Goal: Task Accomplishment & Management: Complete application form

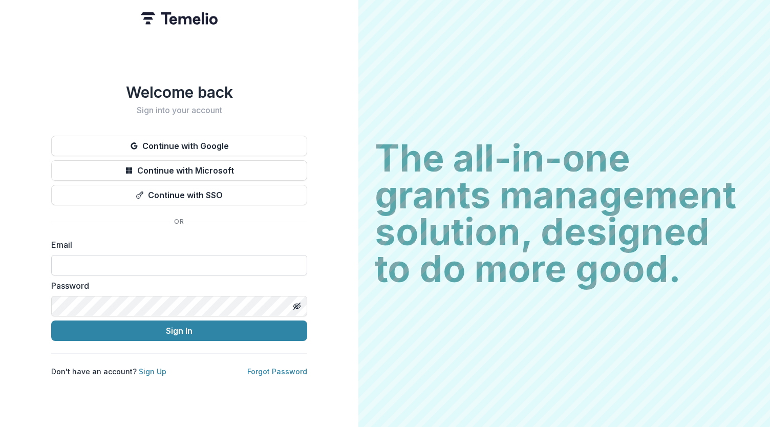
click at [112, 258] on input at bounding box center [179, 265] width 256 height 20
type input "**********"
click at [195, 329] on button "Sign In" at bounding box center [179, 330] width 256 height 20
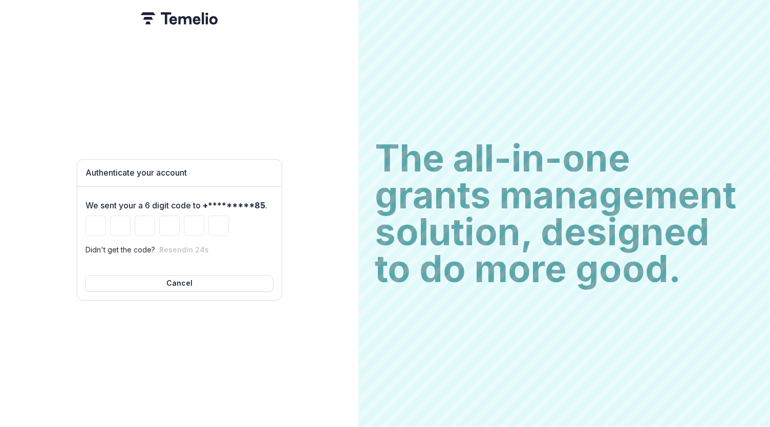
type input "*"
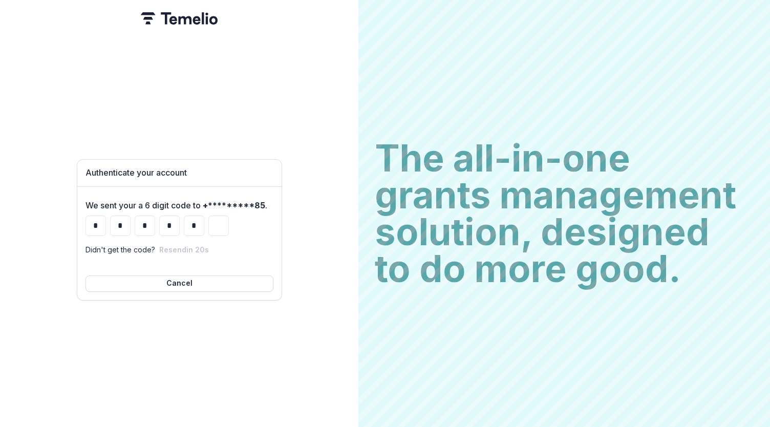
type input "*"
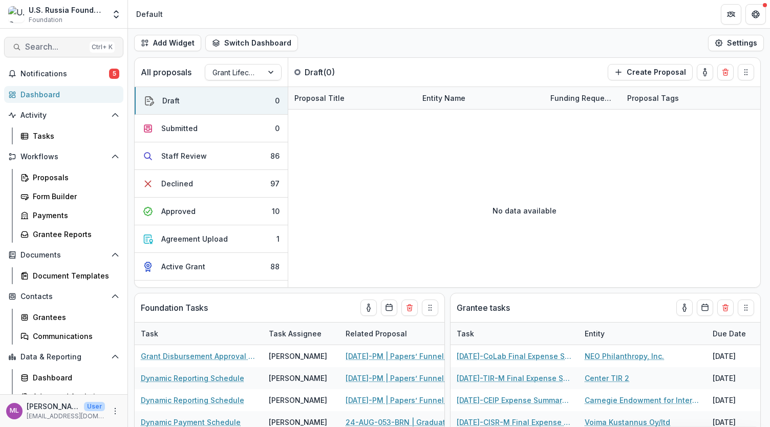
click at [54, 47] on span "Search..." at bounding box center [55, 47] width 60 height 10
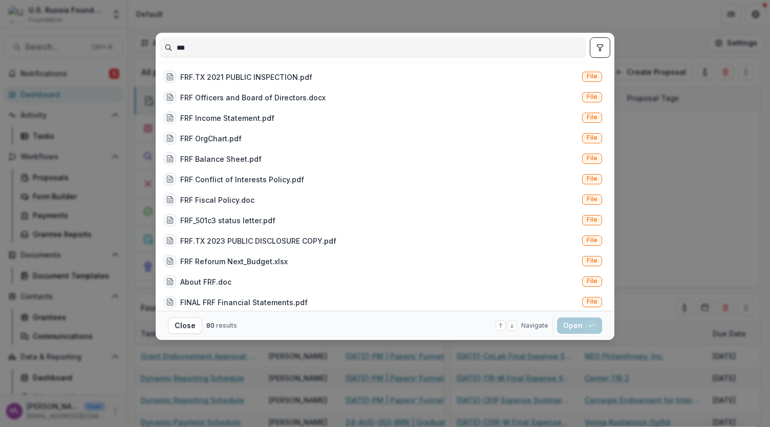
click at [227, 45] on input "***" at bounding box center [372, 47] width 425 height 16
type input "*"
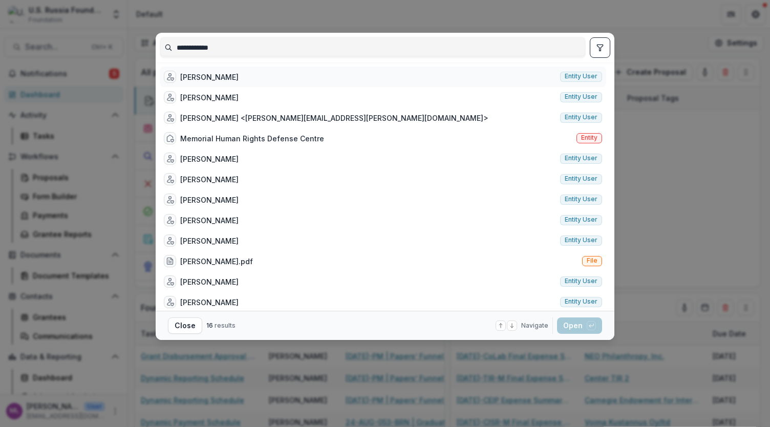
type input "**********"
click at [579, 77] on span "Entity user" at bounding box center [581, 76] width 33 height 7
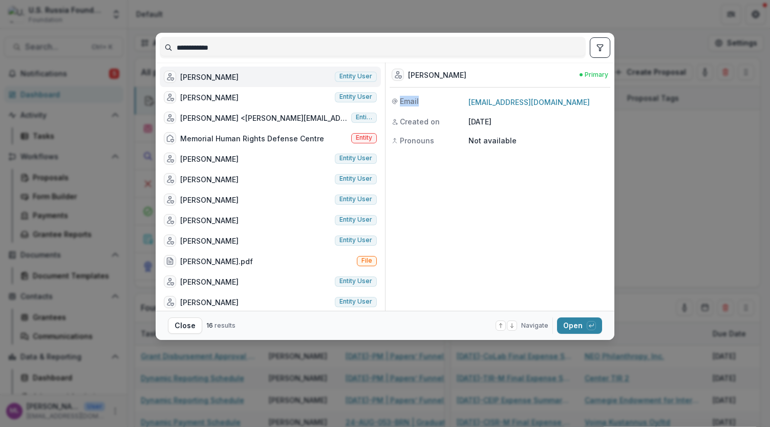
click at [206, 74] on div "Natalia Arno" at bounding box center [209, 77] width 58 height 11
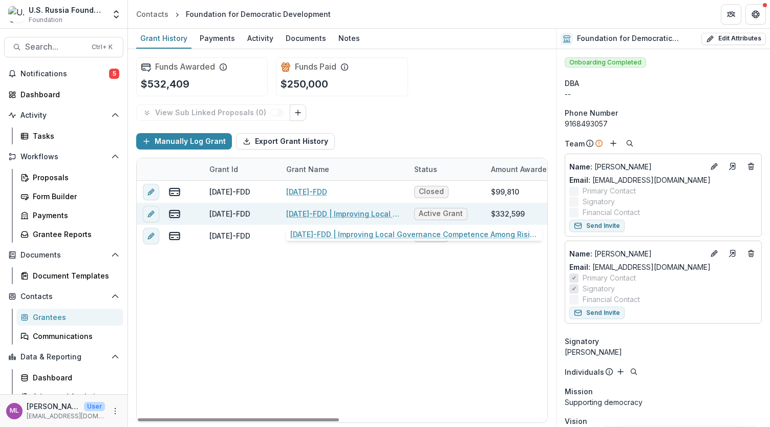
click at [337, 208] on link "24-AUG-110-FDD | Improving Local Governance Competence Among Rising Exiled Russ…" at bounding box center [344, 213] width 116 height 11
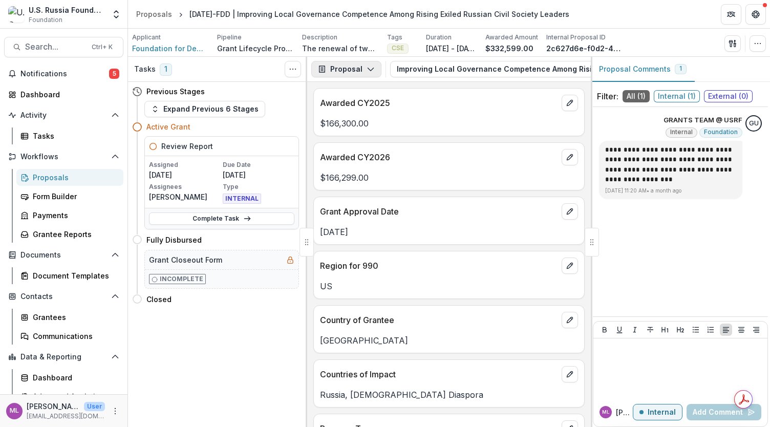
click at [371, 71] on icon "button" at bounding box center [371, 69] width 8 height 8
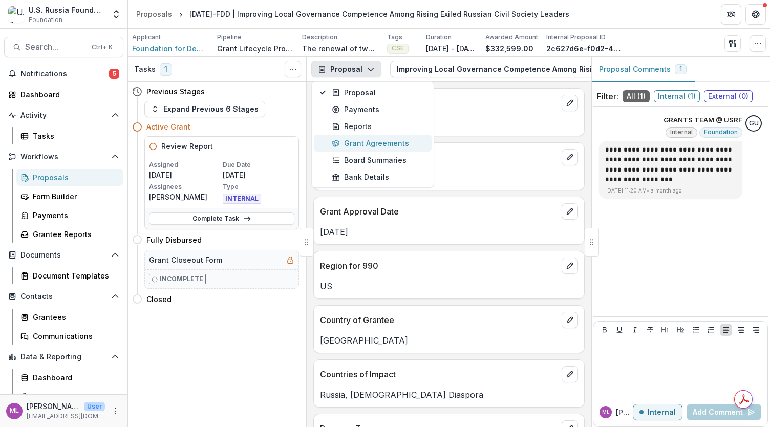
click at [358, 139] on div "Grant Agreements" at bounding box center [379, 143] width 94 height 11
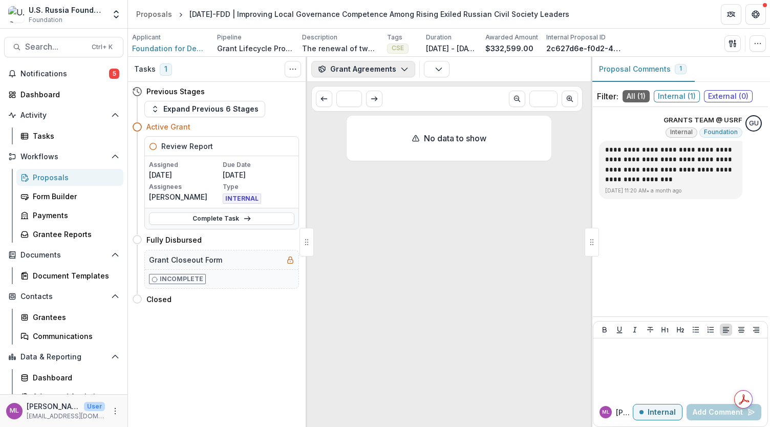
click at [340, 68] on button "Grant Agreements" at bounding box center [363, 69] width 104 height 16
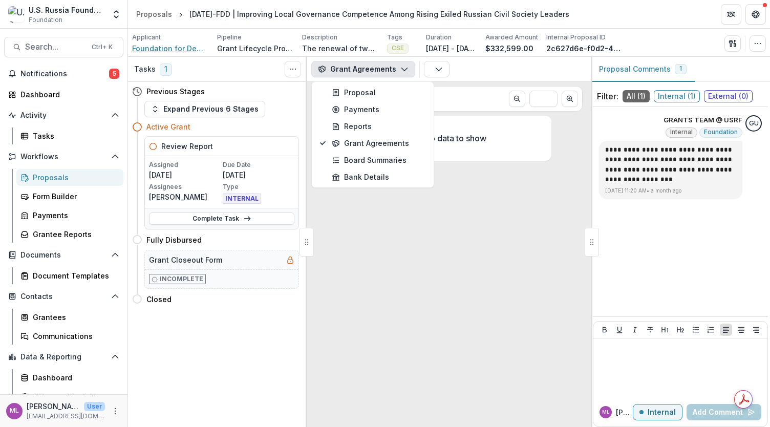
click at [188, 46] on span "Foundation for Democratic Development" at bounding box center [170, 48] width 77 height 11
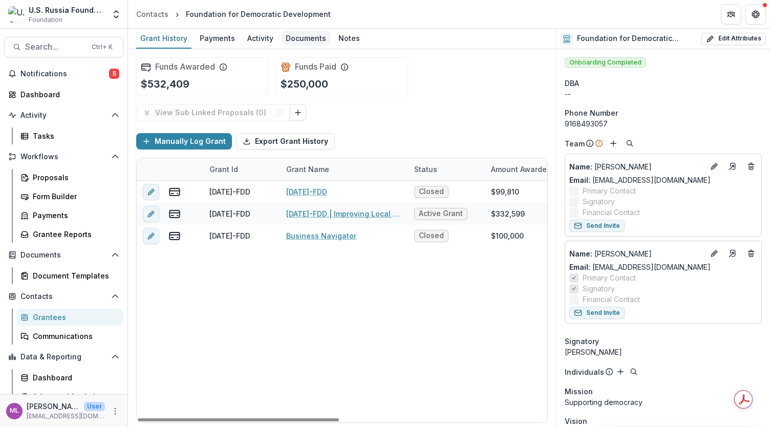
click at [307, 40] on div "Documents" at bounding box center [306, 38] width 49 height 15
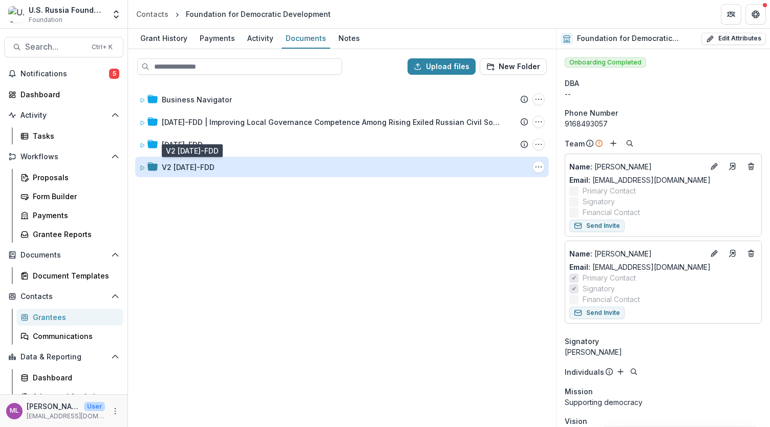
click at [214, 165] on div "V2 24-AUG-110-FDD" at bounding box center [188, 167] width 53 height 11
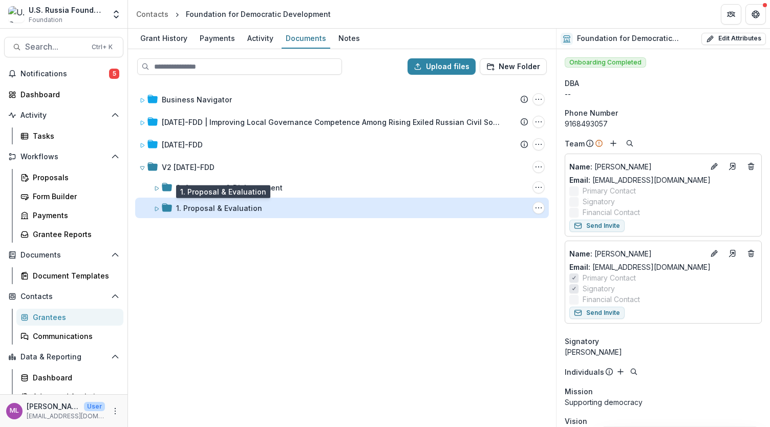
click at [207, 207] on div "1. Proposal & Evaluation" at bounding box center [219, 208] width 86 height 11
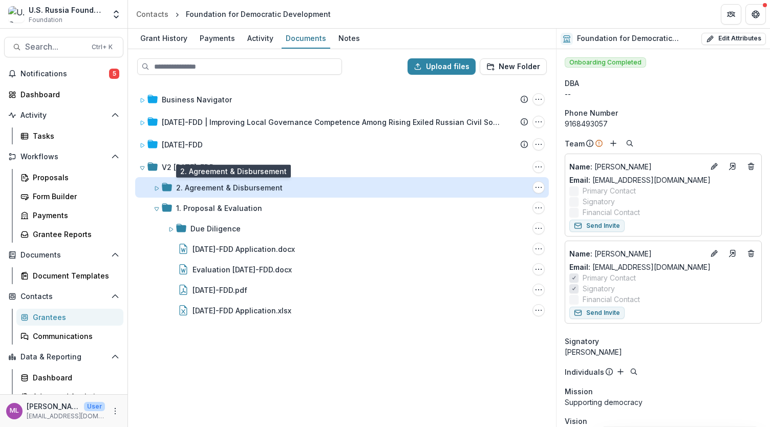
click at [215, 190] on div "2. Agreement & Disbursement" at bounding box center [229, 187] width 106 height 11
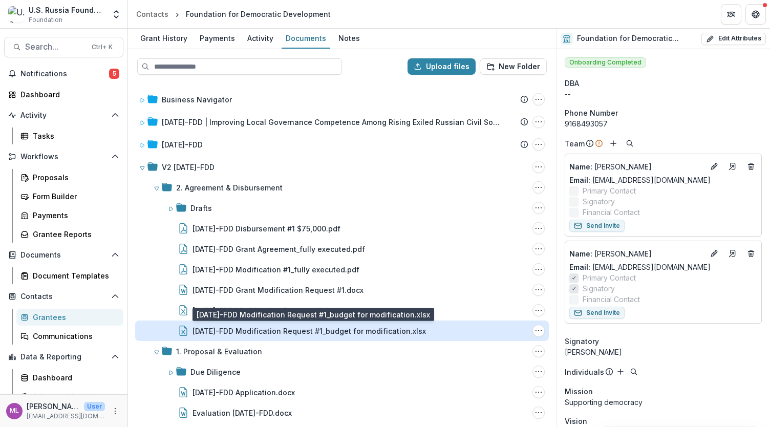
click at [291, 326] on div "24-AUG-110-FDD Modification Request #1_budget for modification.xlsx" at bounding box center [308, 331] width 233 height 11
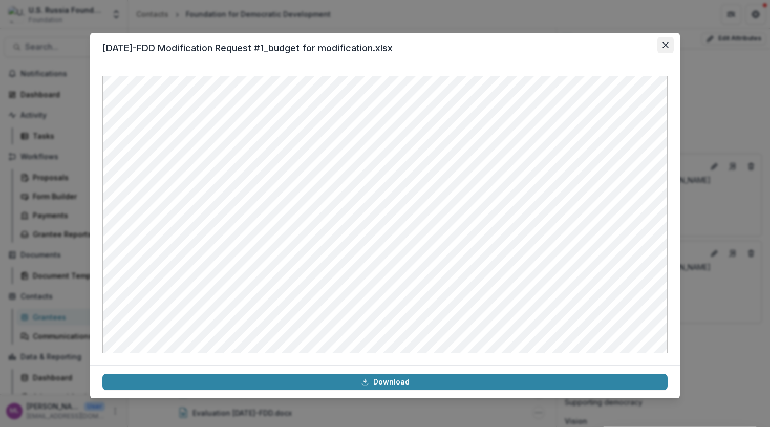
click at [669, 45] on button "Close" at bounding box center [665, 45] width 16 height 16
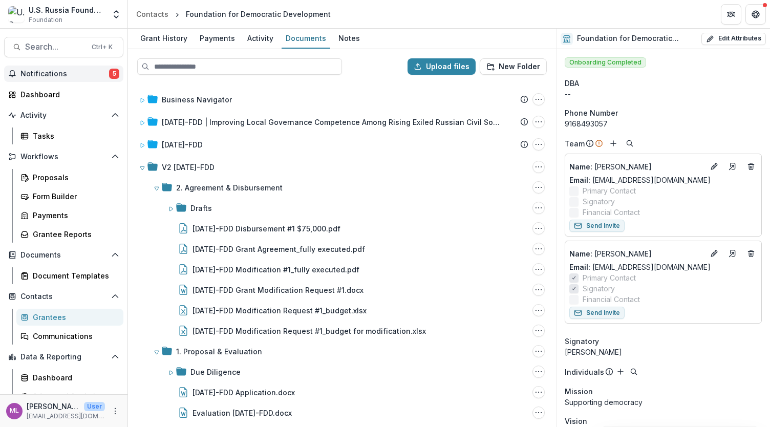
click at [71, 77] on span "Notifications" at bounding box center [64, 74] width 89 height 9
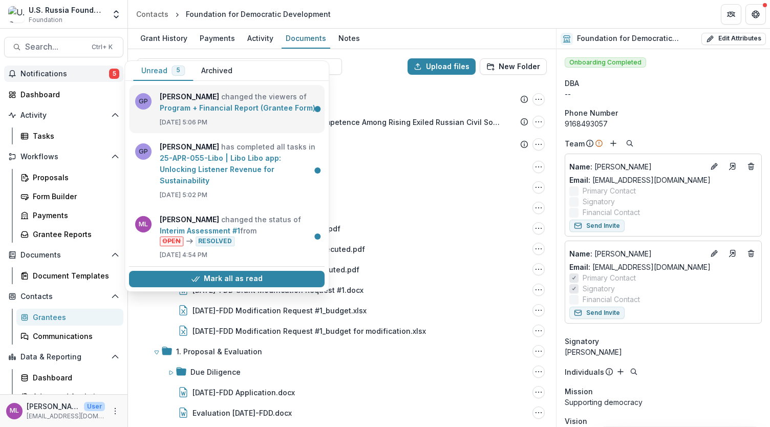
click at [222, 104] on link "Program + Financial Report (Grantee Form)" at bounding box center [238, 107] width 156 height 9
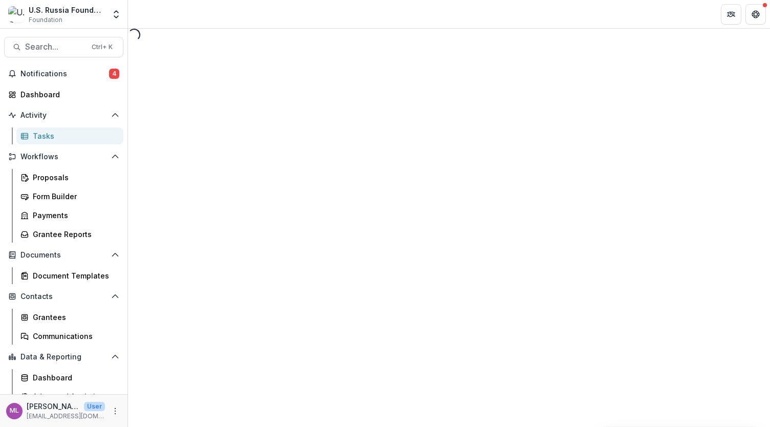
select select "********"
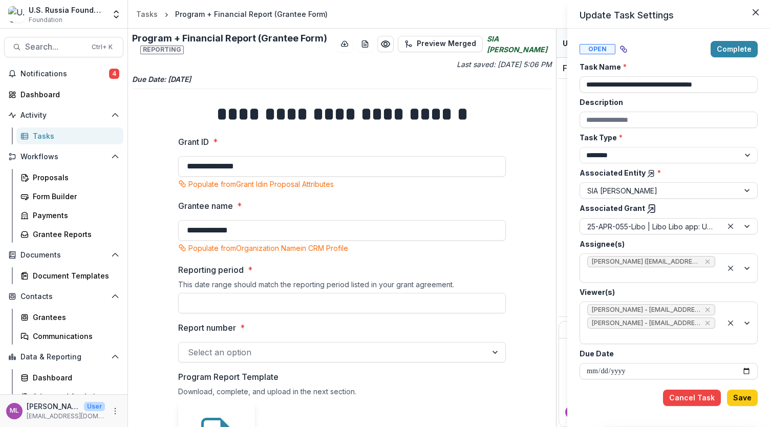
click at [94, 75] on div "**********" at bounding box center [385, 213] width 770 height 427
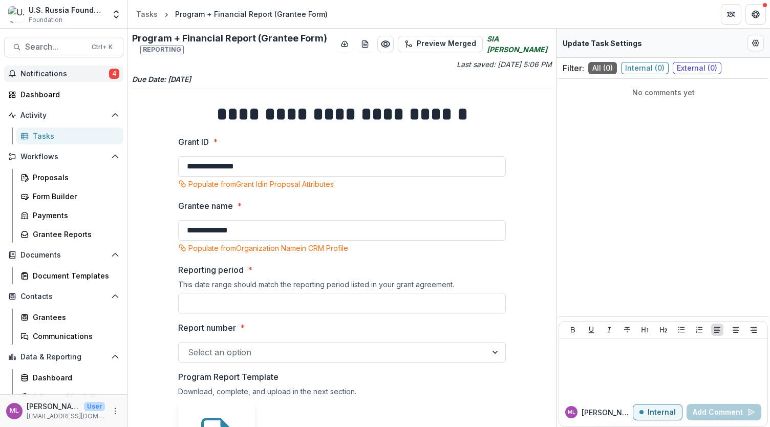
click at [58, 68] on button "Notifications 4" at bounding box center [63, 74] width 119 height 16
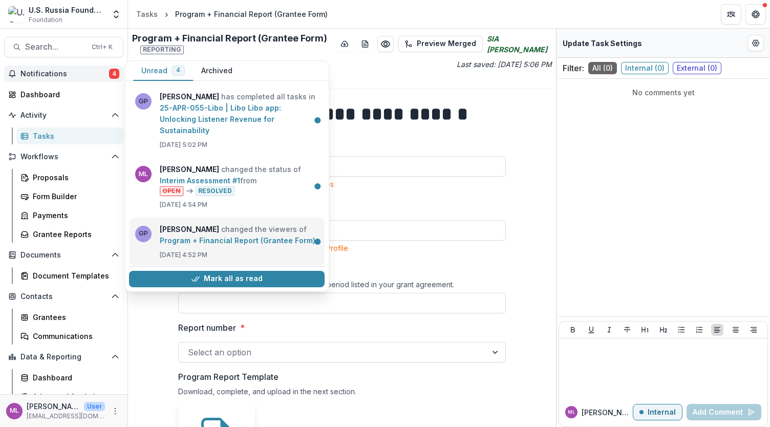
click at [186, 236] on link "Program + Financial Report (Grantee Form)" at bounding box center [238, 240] width 156 height 9
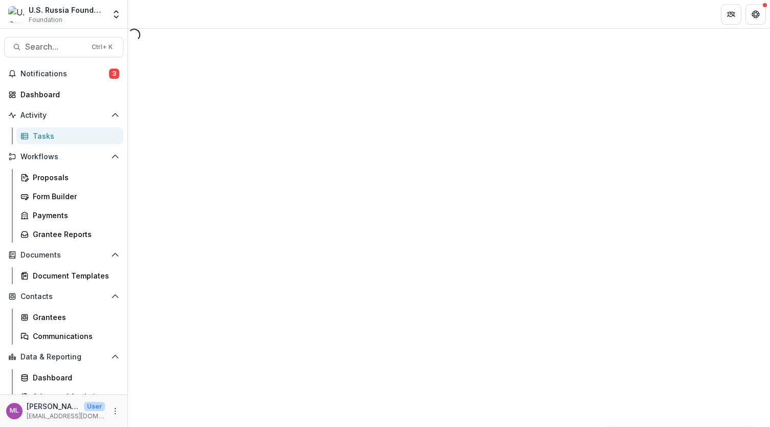
select select "********"
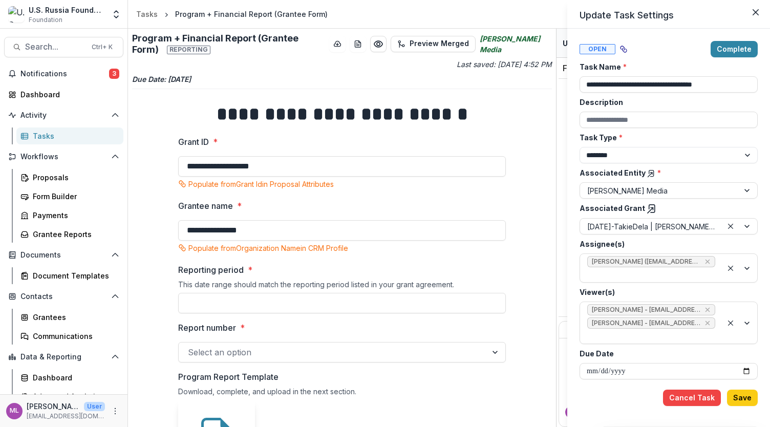
click at [56, 76] on div "**********" at bounding box center [385, 213] width 770 height 427
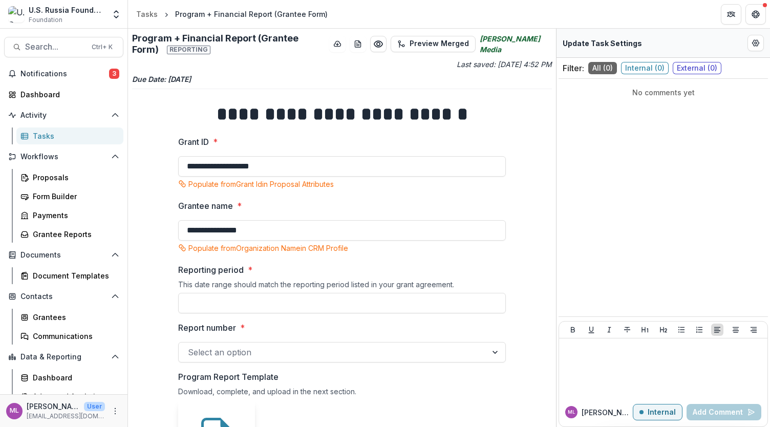
click at [56, 76] on span "Notifications" at bounding box center [64, 74] width 89 height 9
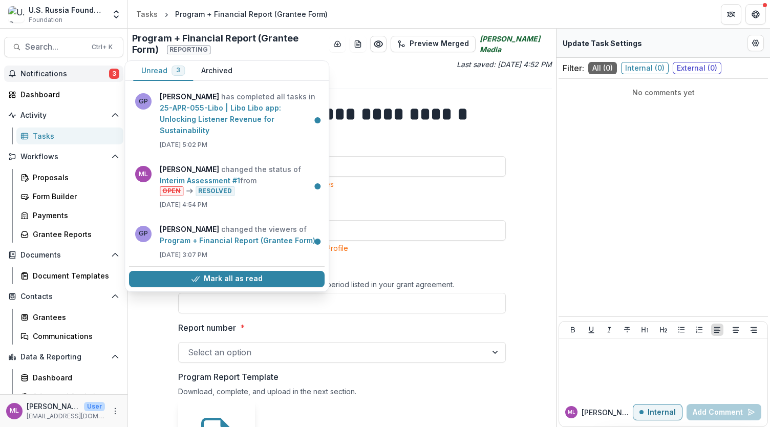
click at [392, 138] on label "Grant ID *" at bounding box center [338, 142] width 321 height 12
click at [392, 156] on input "**********" at bounding box center [342, 166] width 328 height 20
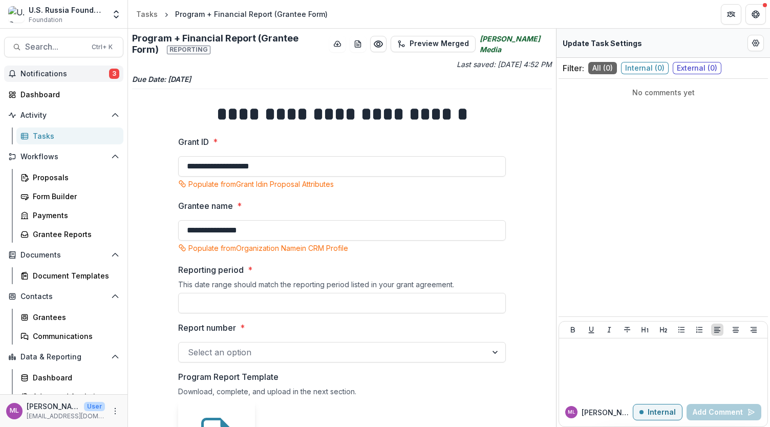
click at [67, 73] on span "Notifications" at bounding box center [64, 74] width 89 height 9
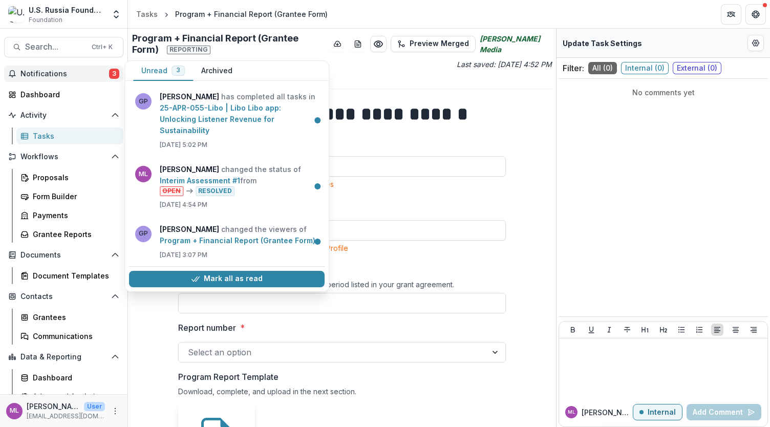
click at [74, 132] on div "Tasks" at bounding box center [74, 136] width 82 height 11
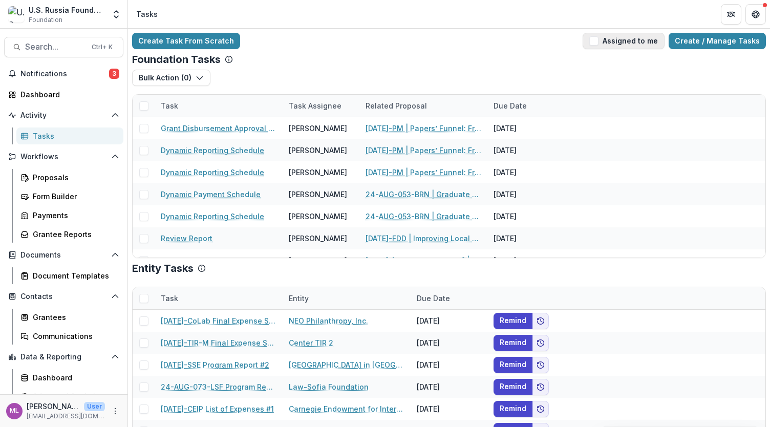
click at [598, 38] on span "button" at bounding box center [593, 40] width 9 height 9
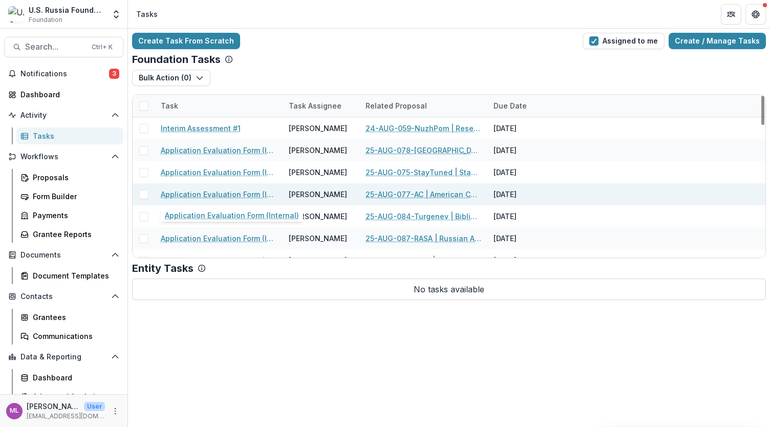
click at [234, 192] on link "Application Evaluation Form (Internal)" at bounding box center [219, 194] width 116 height 11
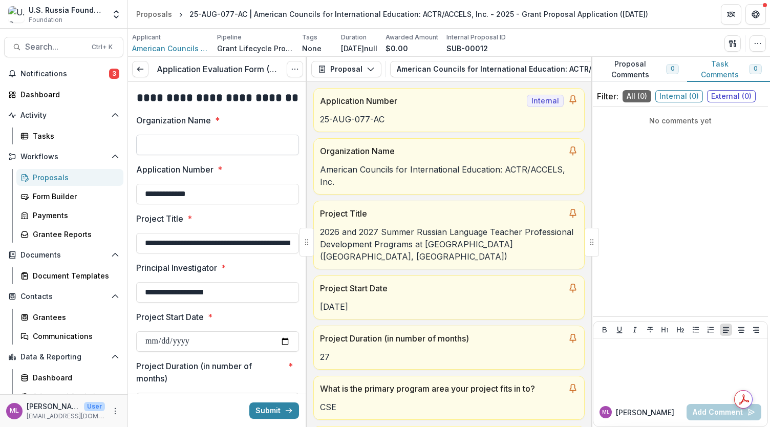
click at [201, 143] on input "Organization Name *" at bounding box center [217, 145] width 163 height 20
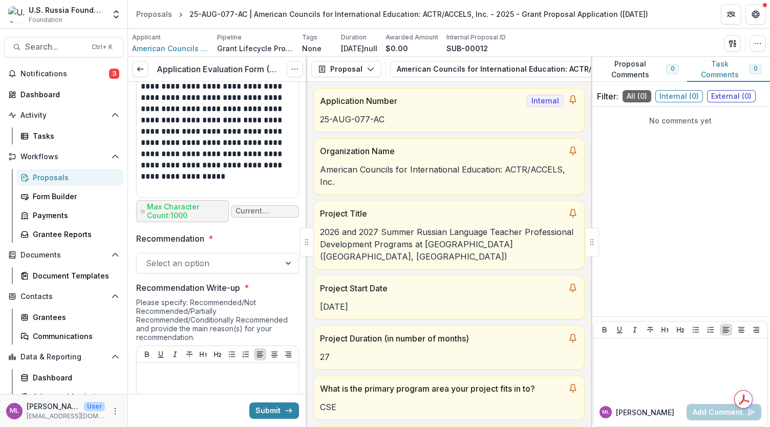
scroll to position [766, 0]
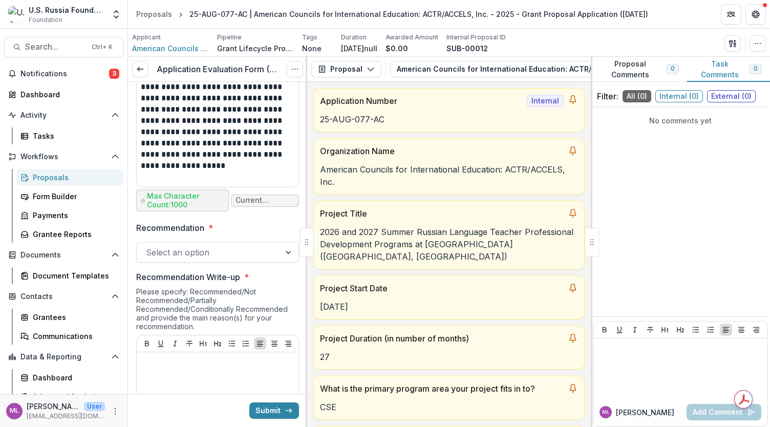
type input "**********"
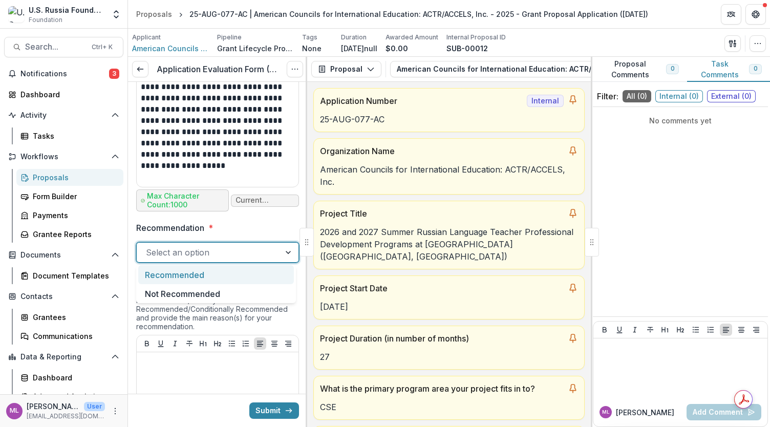
scroll to position [0, 0]
click at [250, 274] on div "Recommended" at bounding box center [216, 274] width 156 height 19
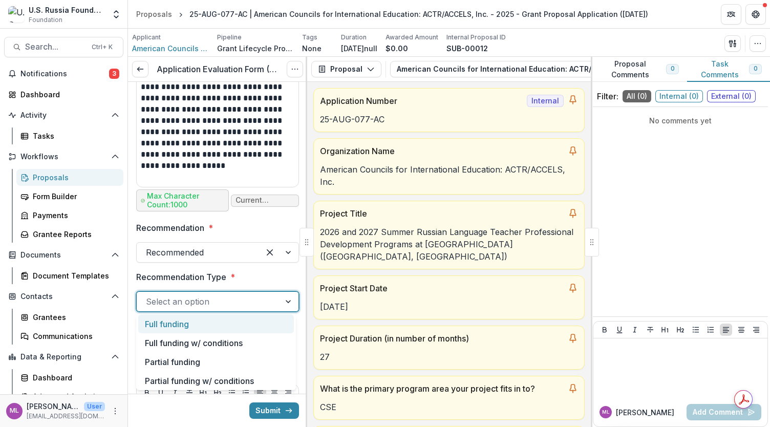
click at [235, 324] on div "Full funding" at bounding box center [216, 323] width 156 height 19
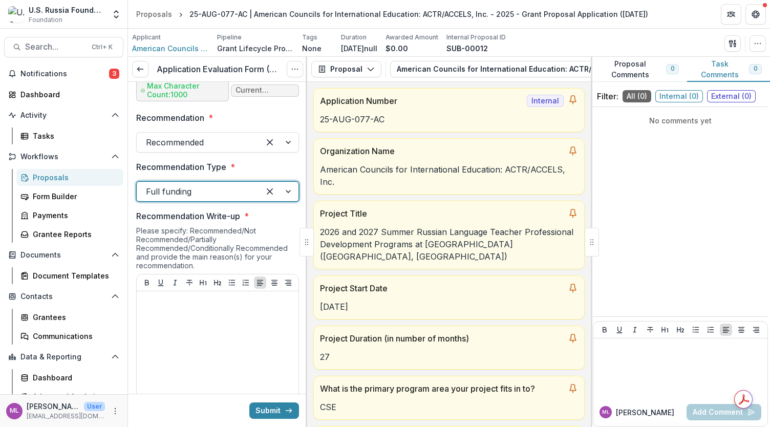
scroll to position [881, 0]
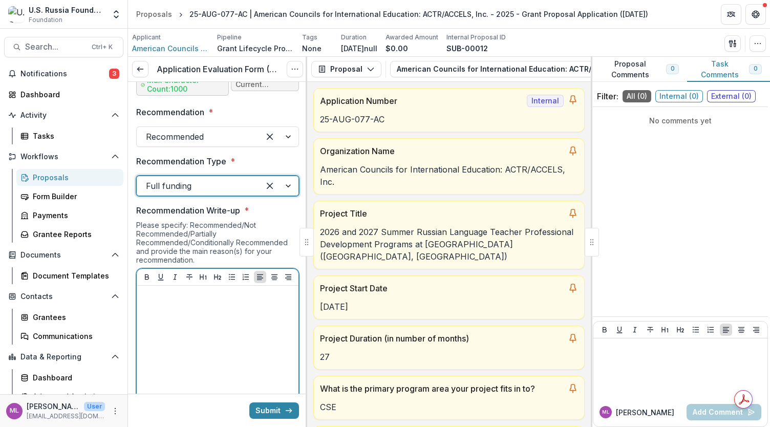
click at [259, 295] on p at bounding box center [218, 295] width 154 height 11
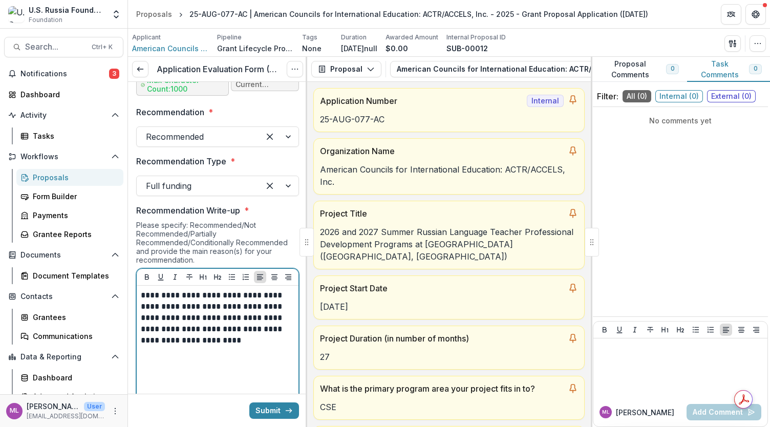
click at [233, 326] on p "**********" at bounding box center [216, 318] width 151 height 56
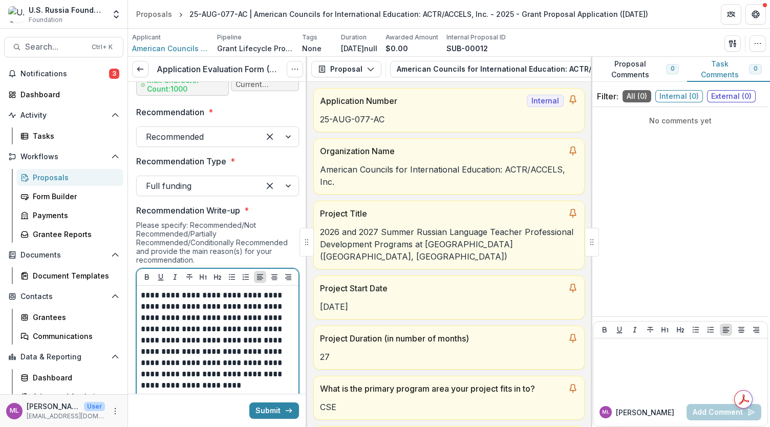
click at [182, 371] on p "**********" at bounding box center [216, 340] width 151 height 101
click at [167, 385] on p "**********" at bounding box center [216, 340] width 151 height 101
click at [198, 391] on p at bounding box center [216, 396] width 151 height 11
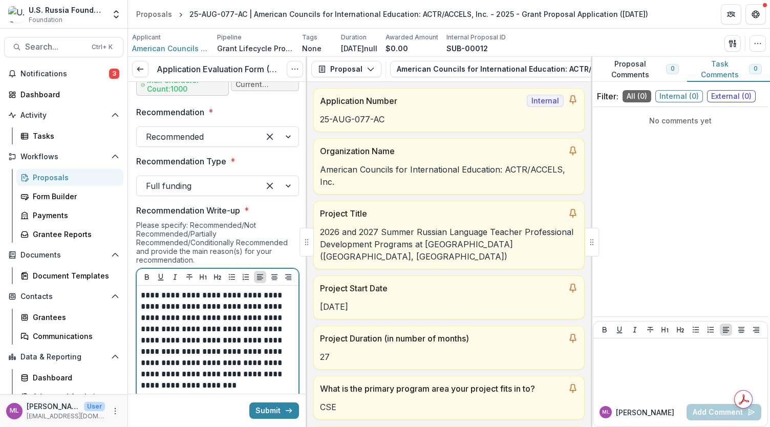
click at [195, 381] on p "**********" at bounding box center [216, 340] width 151 height 101
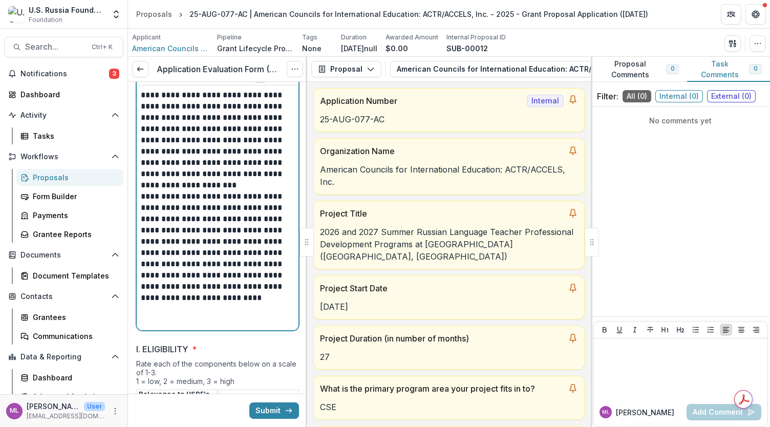
scroll to position [1081, 0]
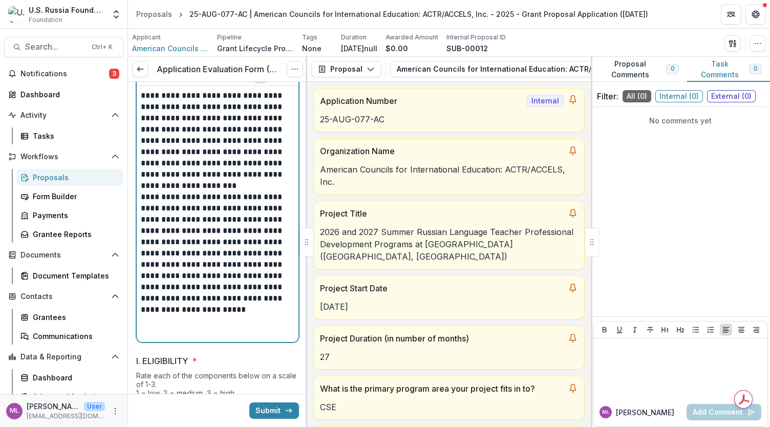
click at [174, 300] on p "**********" at bounding box center [216, 253] width 151 height 124
click at [168, 297] on p "**********" at bounding box center [216, 253] width 151 height 124
click at [158, 289] on p "**********" at bounding box center [216, 253] width 151 height 124
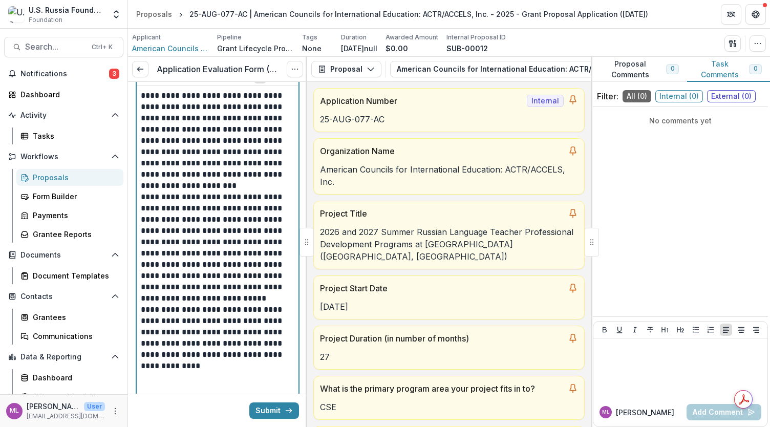
click at [149, 345] on p "**********" at bounding box center [216, 338] width 151 height 68
click at [147, 349] on p "**********" at bounding box center [216, 338] width 151 height 68
click at [150, 353] on p "**********" at bounding box center [216, 338] width 151 height 68
click at [150, 354] on p "**********" at bounding box center [216, 338] width 151 height 68
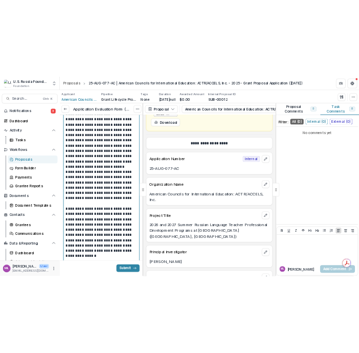
scroll to position [571, 0]
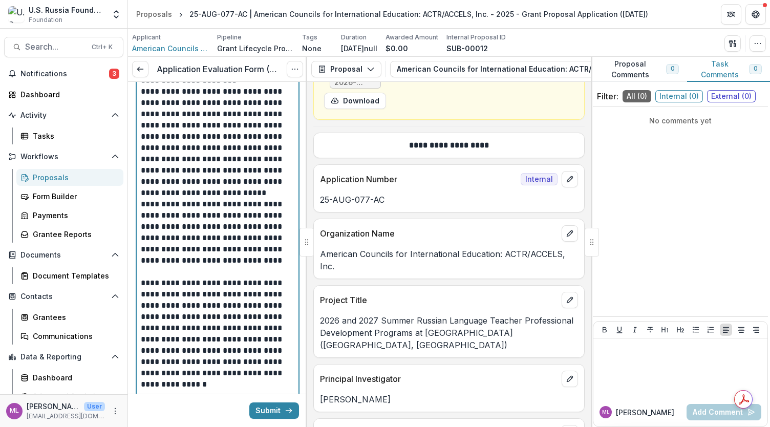
click at [285, 367] on p "**********" at bounding box center [216, 333] width 151 height 113
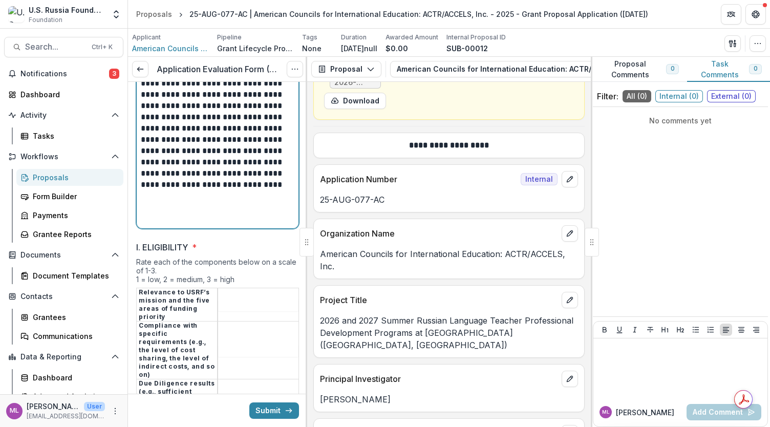
drag, startPoint x: 242, startPoint y: 183, endPoint x: 251, endPoint y: 198, distance: 17.5
click at [246, 187] on p "**********" at bounding box center [216, 140] width 151 height 124
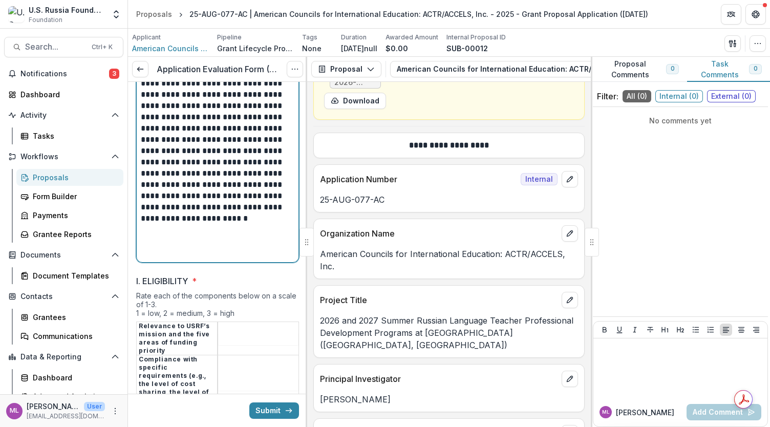
click at [249, 215] on p "**********" at bounding box center [216, 157] width 151 height 158
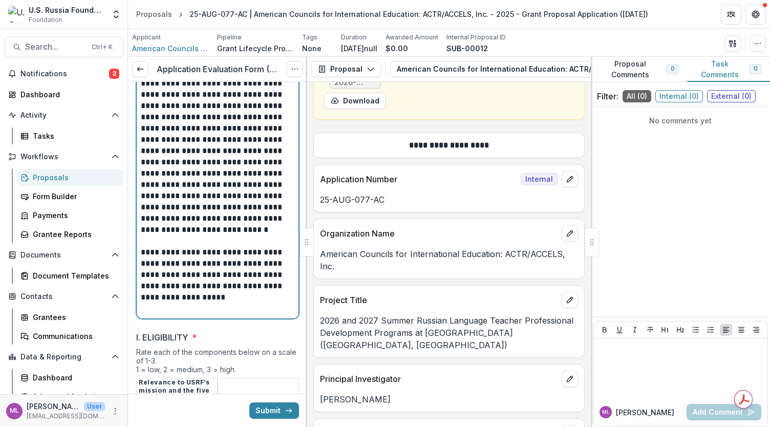
click at [242, 260] on p "**********" at bounding box center [216, 275] width 151 height 56
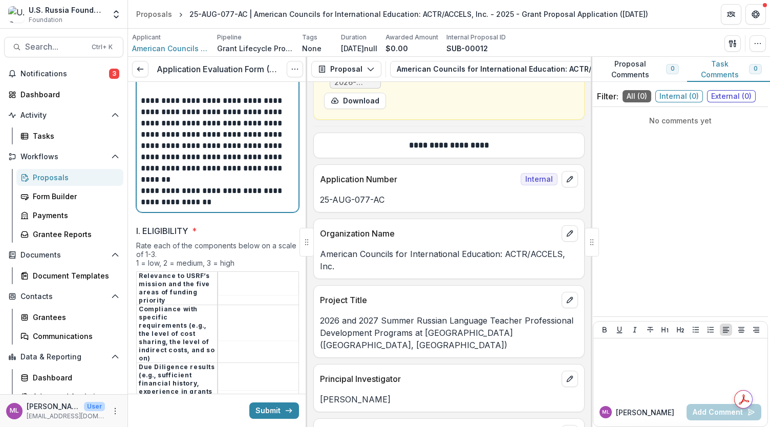
scroll to position [1563, 0]
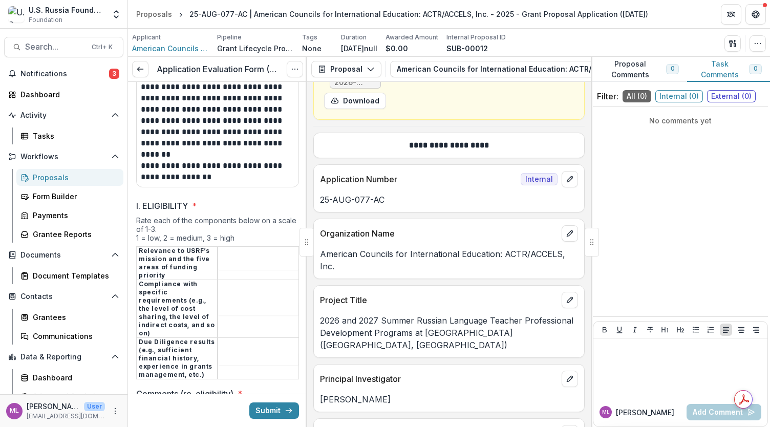
click at [259, 257] on input "I. ELIGIBILITY *" at bounding box center [258, 263] width 80 height 12
type input "*"
click at [234, 291] on td at bounding box center [258, 309] width 81 height 58
click at [234, 303] on input "I. ELIGIBILITY *" at bounding box center [258, 309] width 80 height 12
type input "*"
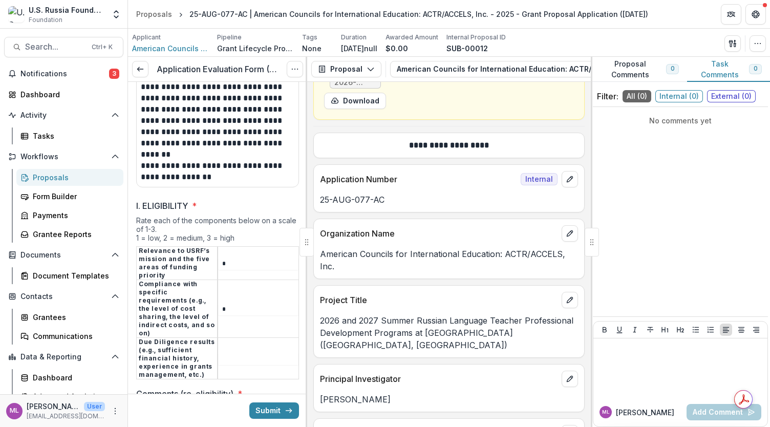
click at [227, 353] on input "I. ELIGIBILITY *" at bounding box center [258, 359] width 80 height 12
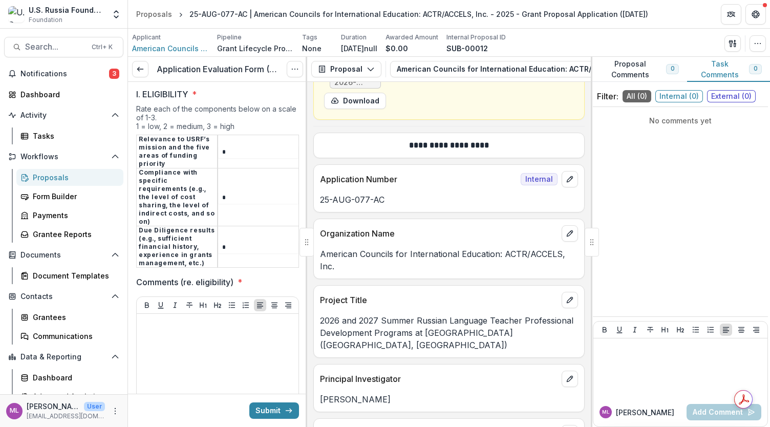
scroll to position [1679, 0]
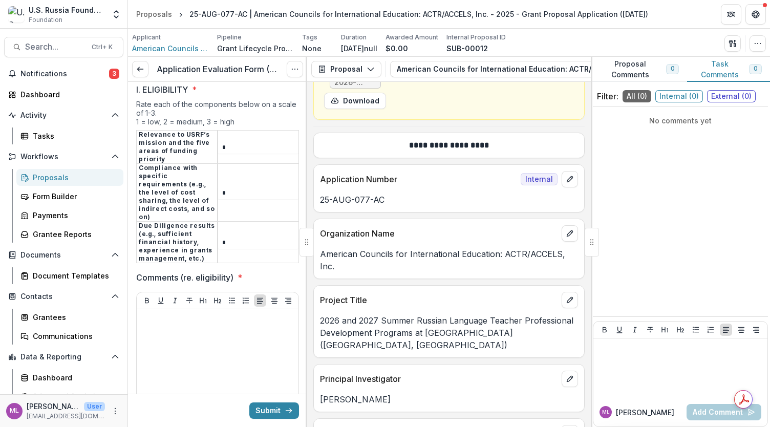
type input "*"
click at [214, 313] on div at bounding box center [218, 390] width 154 height 154
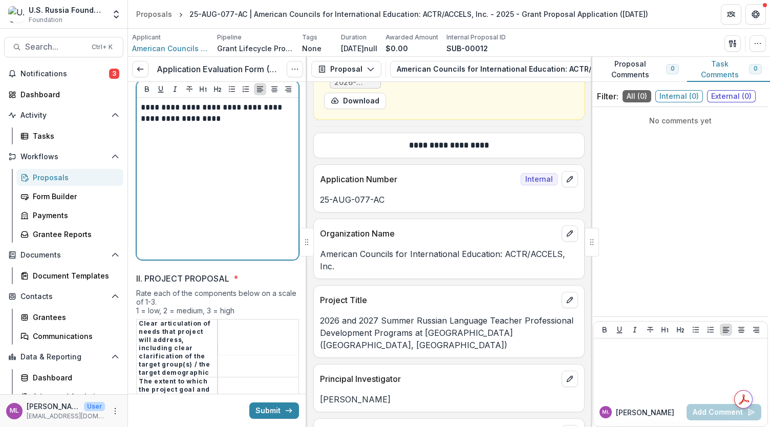
scroll to position [1898, 0]
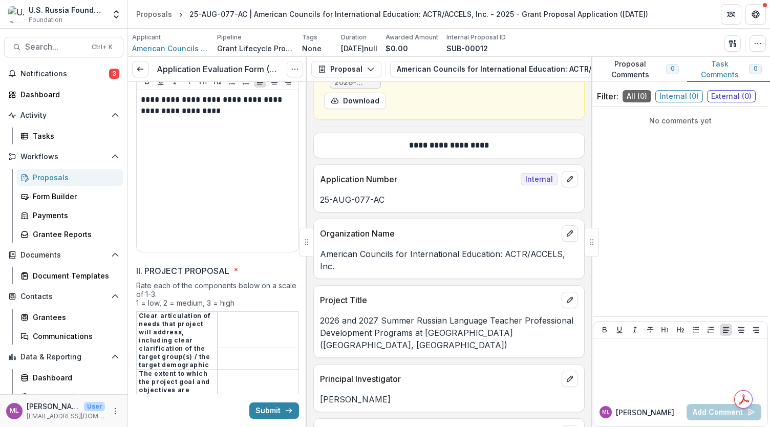
click at [244, 335] on input "II. PROJECT PROPOSAL *" at bounding box center [258, 341] width 80 height 12
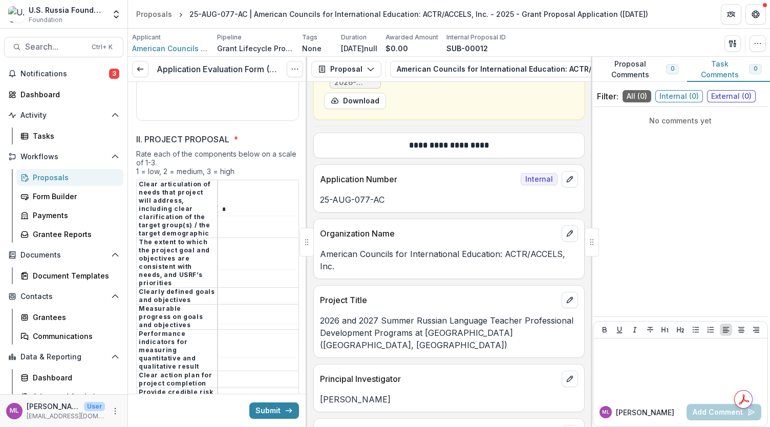
scroll to position [2038, 0]
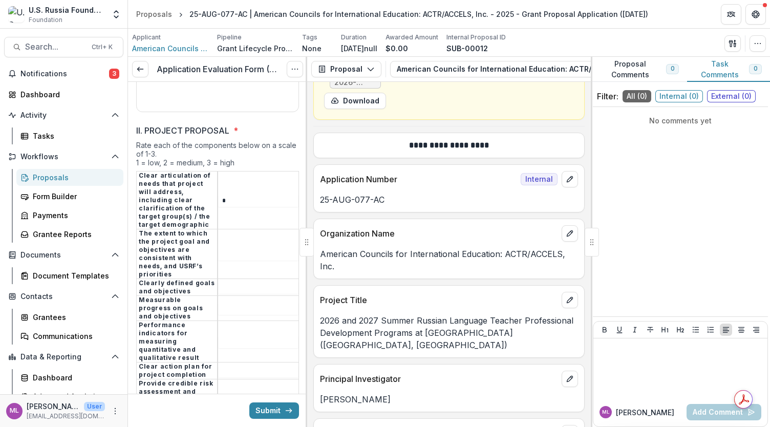
type input "*"
click at [258, 248] on input "II. PROJECT PROPOSAL *" at bounding box center [258, 254] width 80 height 12
type input "*"
click at [245, 282] on input "II. PROJECT PROPOSAL *" at bounding box center [258, 288] width 80 height 12
type input "*"
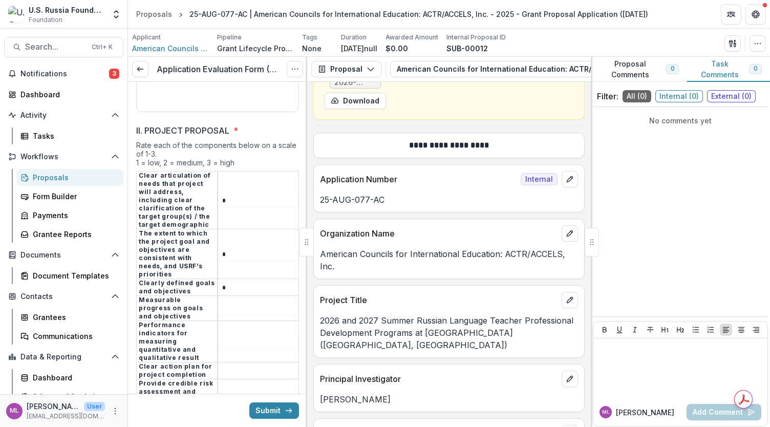
click at [252, 303] on input "II. PROJECT PROPOSAL *" at bounding box center [258, 309] width 80 height 12
type input "*"
click at [245, 336] on input "II. PROJECT PROPOSAL *" at bounding box center [258, 342] width 80 height 12
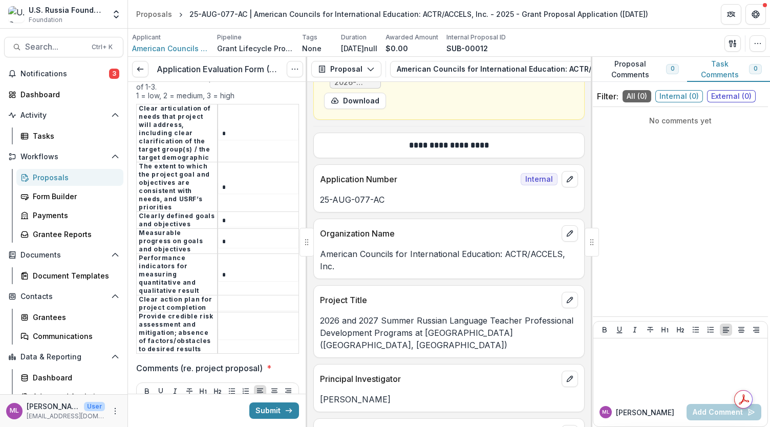
scroll to position [2122, 0]
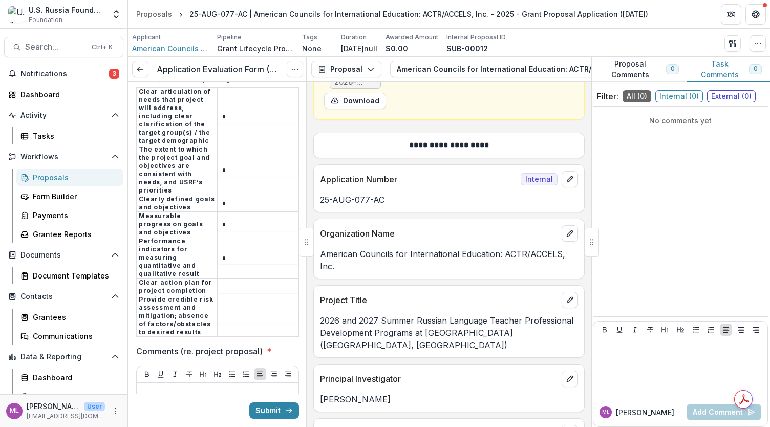
type input "*"
click at [246, 281] on input "II. PROJECT PROPOSAL *" at bounding box center [258, 287] width 80 height 12
type input "*"
click at [244, 310] on input "II. PROJECT PROPOSAL *" at bounding box center [258, 316] width 80 height 12
type input "*"
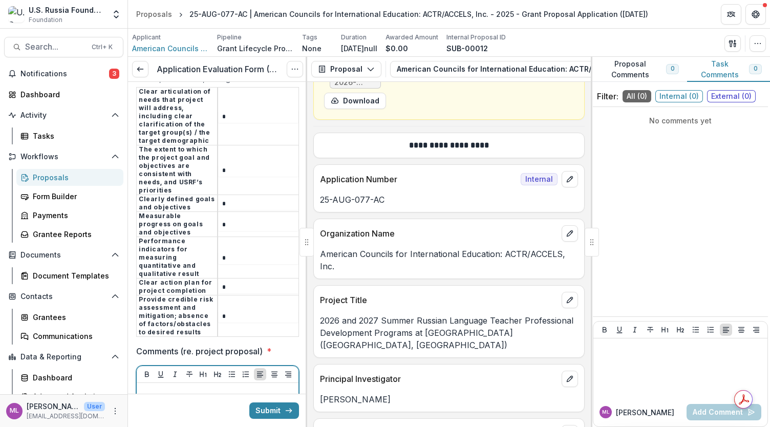
click at [228, 387] on p at bounding box center [218, 392] width 154 height 11
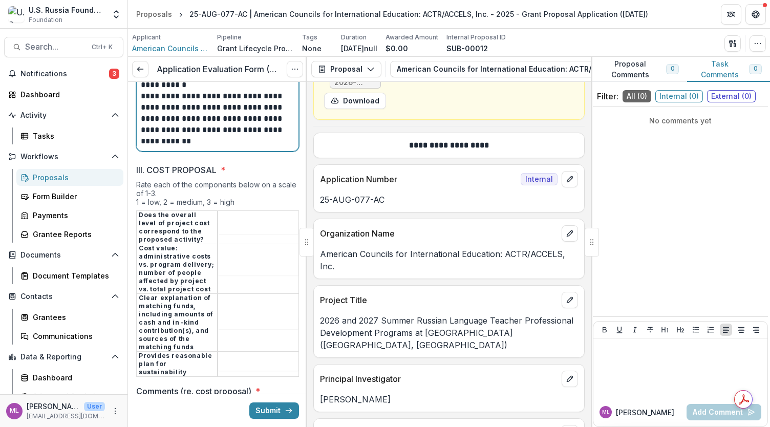
scroll to position [2535, 0]
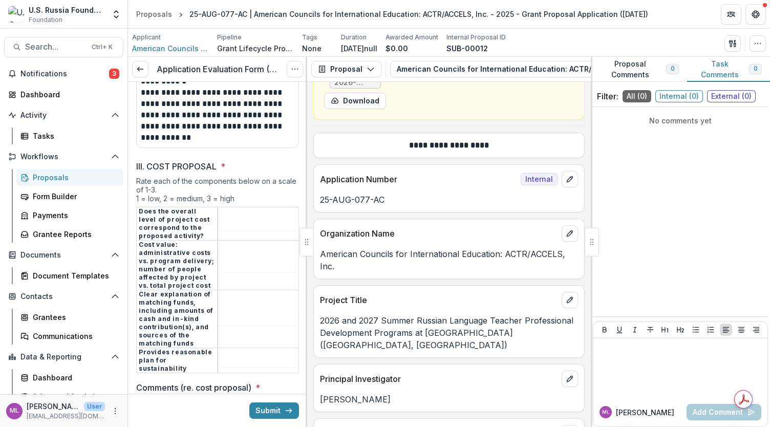
click at [249, 218] on input "III. COST PROPOSAL *" at bounding box center [258, 224] width 80 height 12
type input "*"
click at [255, 260] on input "III. COST PROPOSAL *" at bounding box center [258, 266] width 80 height 12
type input "*"
click at [259, 313] on input "III. COST PROPOSAL *" at bounding box center [258, 319] width 80 height 12
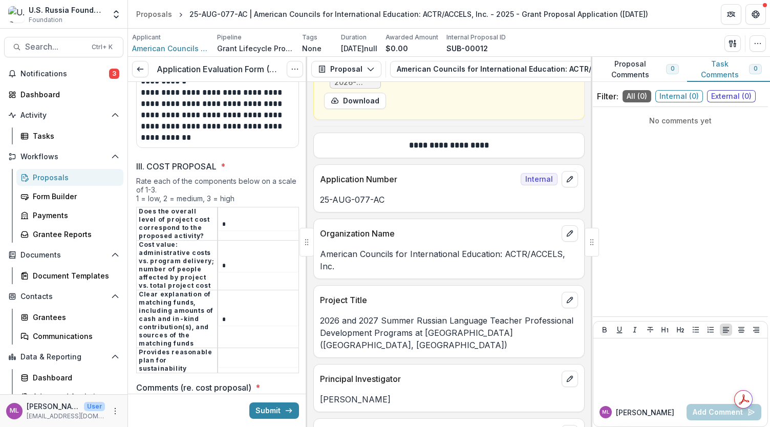
type input "*"
click at [258, 355] on input "III. COST PROPOSAL *" at bounding box center [258, 361] width 80 height 12
type input "*"
click at [220, 404] on div "Submit" at bounding box center [217, 410] width 179 height 33
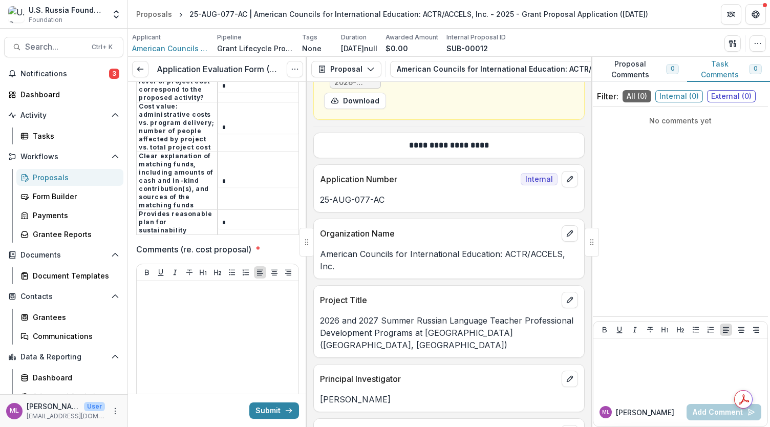
scroll to position [2667, 0]
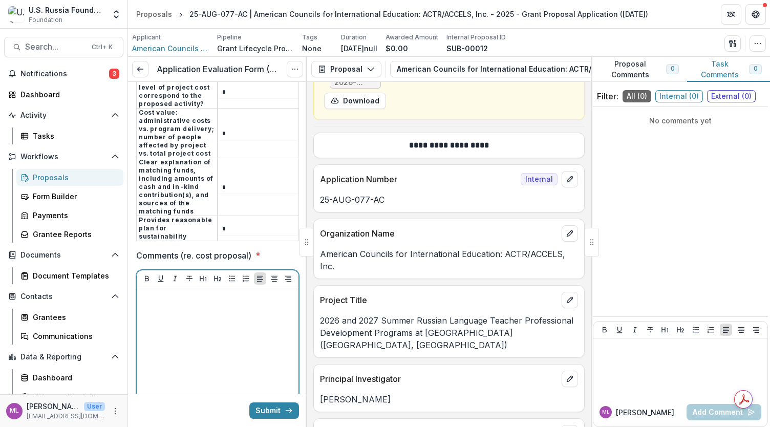
click at [219, 291] on div at bounding box center [218, 368] width 154 height 154
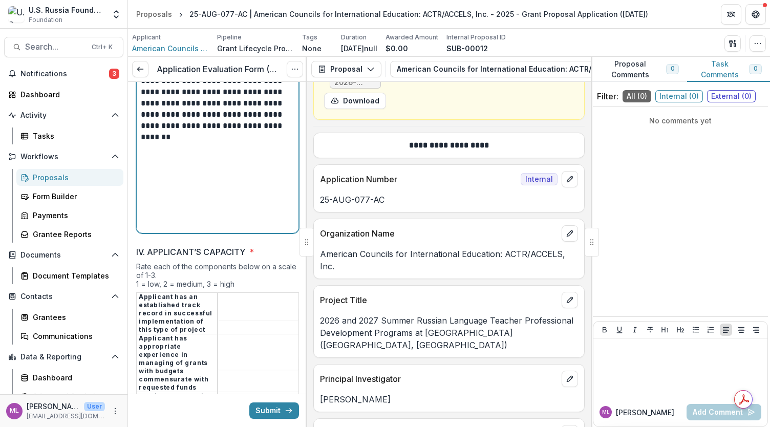
scroll to position [2974, 0]
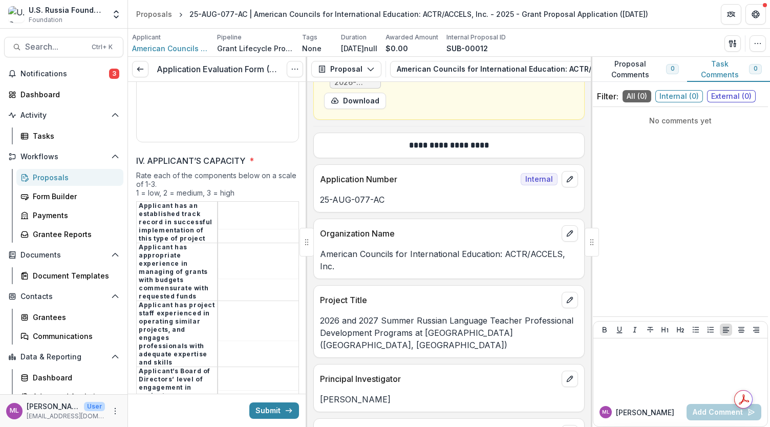
click at [240, 217] on input "IV. APPLICANT’S CAPACITY *" at bounding box center [258, 223] width 80 height 12
type input "*"
click at [255, 245] on td at bounding box center [258, 272] width 81 height 58
drag, startPoint x: 261, startPoint y: 241, endPoint x: 247, endPoint y: 244, distance: 14.2
click at [261, 266] on input "IV. APPLICANT’S CAPACITY *" at bounding box center [258, 272] width 80 height 12
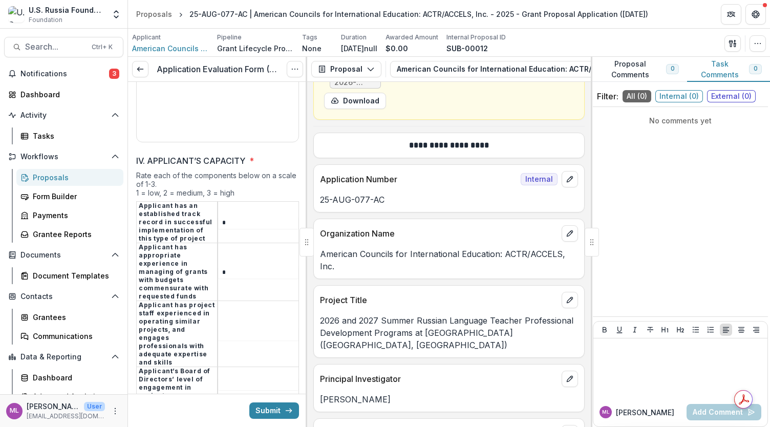
type input "*"
click at [245, 328] on input "IV. APPLICANT’S CAPACITY *" at bounding box center [258, 334] width 80 height 12
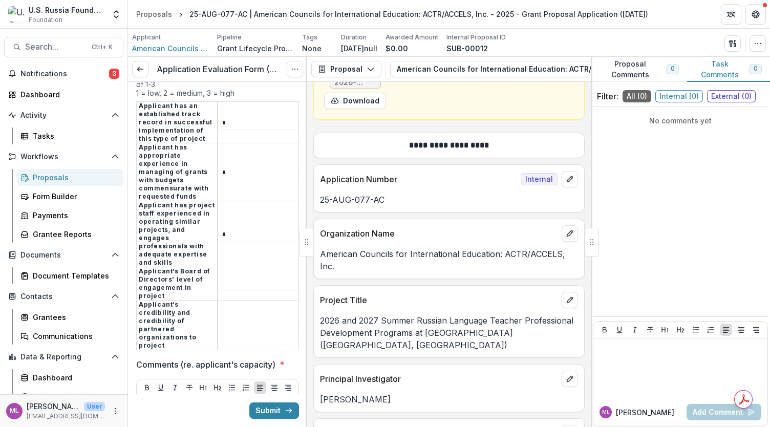
scroll to position [3077, 0]
type input "*"
click at [229, 275] on input "IV. APPLICANT’S CAPACITY *" at bounding box center [258, 281] width 80 height 12
type input "*"
click at [231, 317] on input "IV. APPLICANT’S CAPACITY *" at bounding box center [258, 323] width 80 height 12
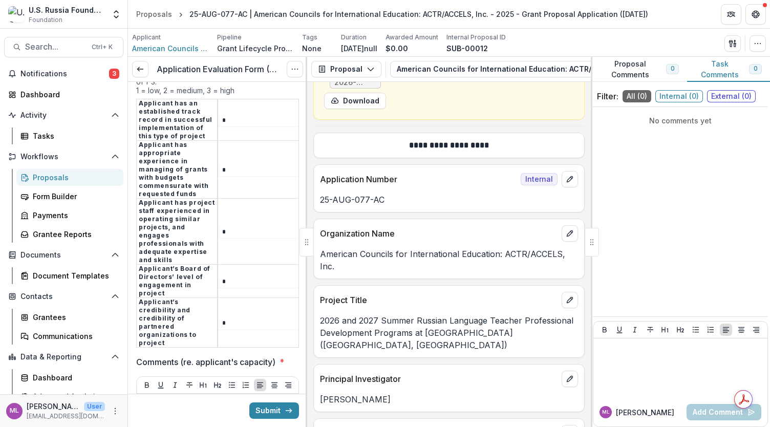
type input "*"
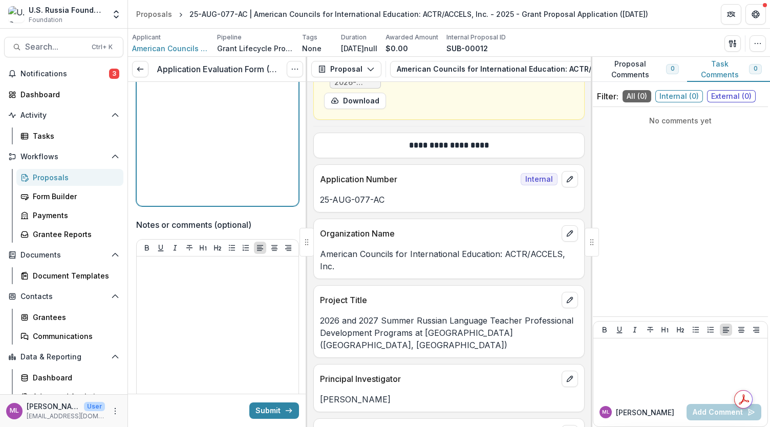
scroll to position [3428, 0]
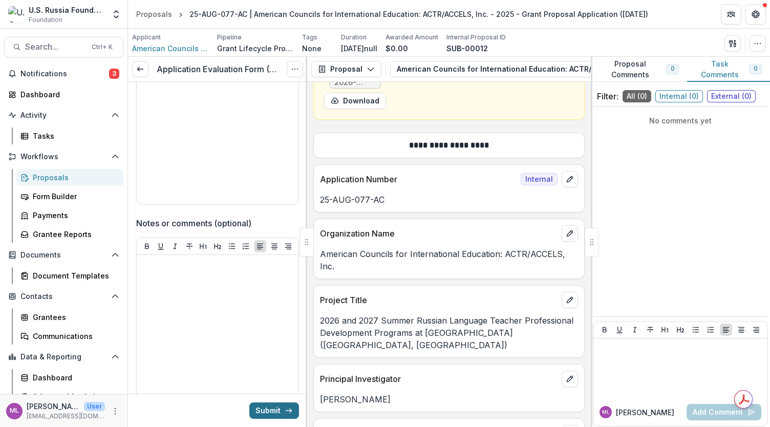
click at [267, 407] on button "Submit" at bounding box center [274, 410] width 50 height 16
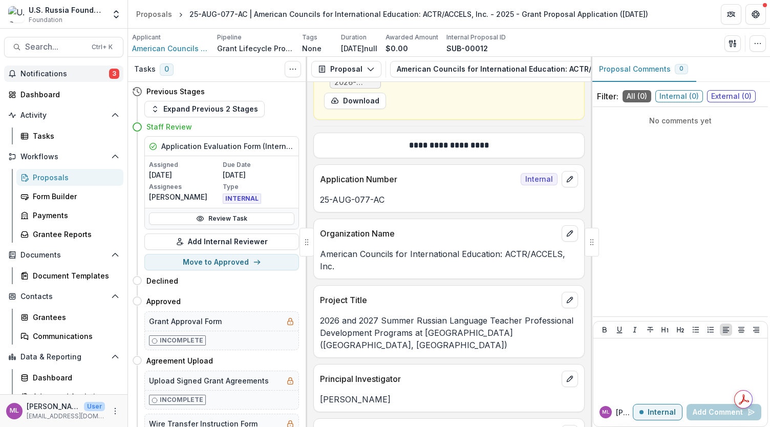
click at [45, 70] on span "Notifications" at bounding box center [64, 74] width 89 height 9
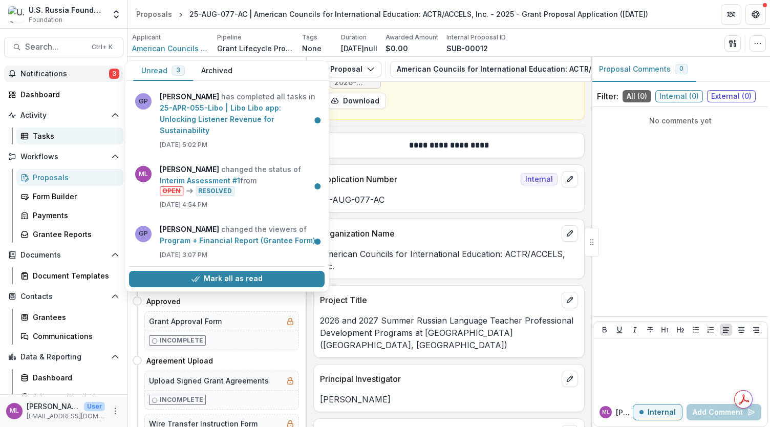
click at [44, 133] on div "Tasks" at bounding box center [74, 136] width 82 height 11
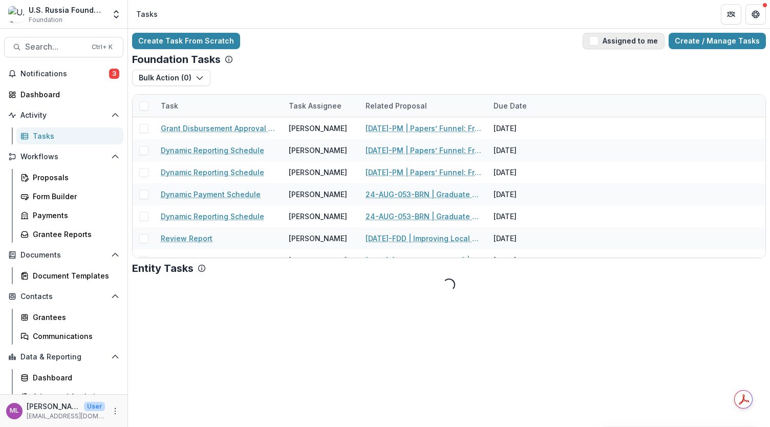
click at [612, 42] on button "Assigned to me" at bounding box center [624, 41] width 82 height 16
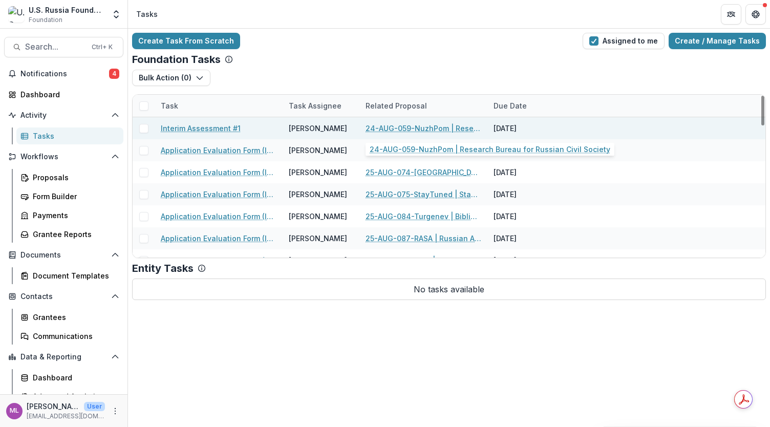
click at [422, 125] on link "24-AUG-059-NuzhPom | Research Bureau for Russian Civil Society" at bounding box center [423, 128] width 116 height 11
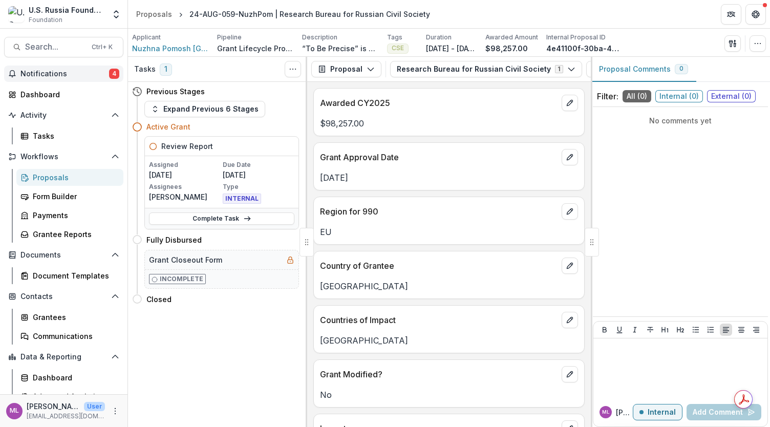
click at [67, 72] on span "Notifications" at bounding box center [64, 74] width 89 height 9
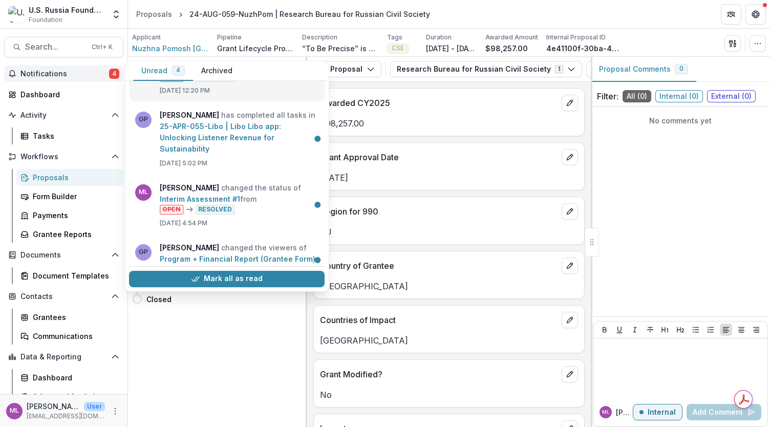
scroll to position [49, 0]
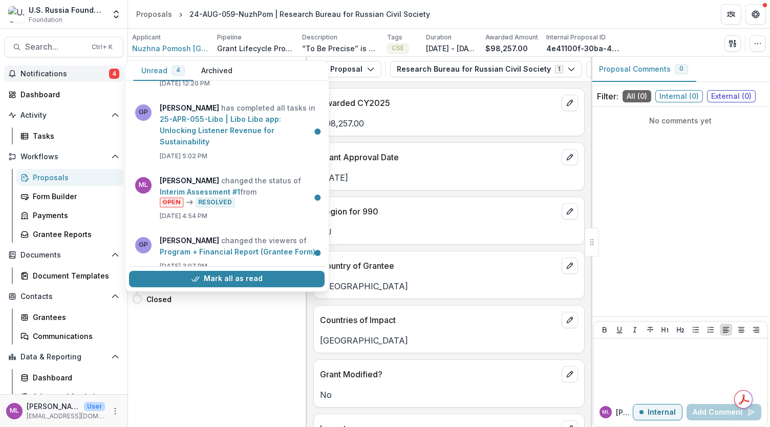
click at [89, 72] on span "Notifications" at bounding box center [64, 74] width 89 height 9
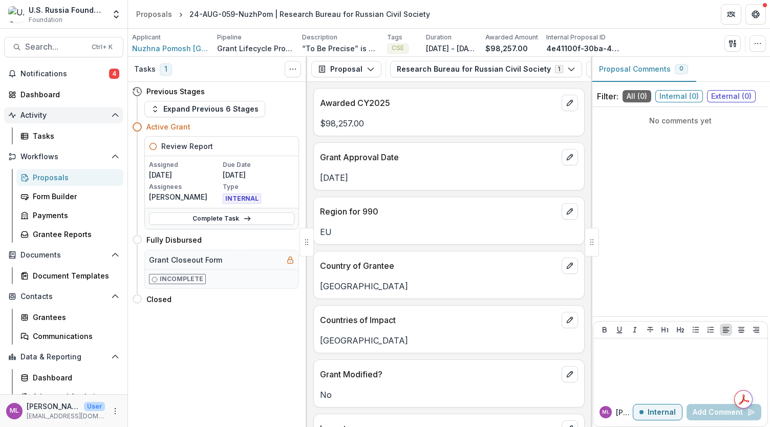
click at [50, 117] on span "Activity" at bounding box center [63, 115] width 87 height 9
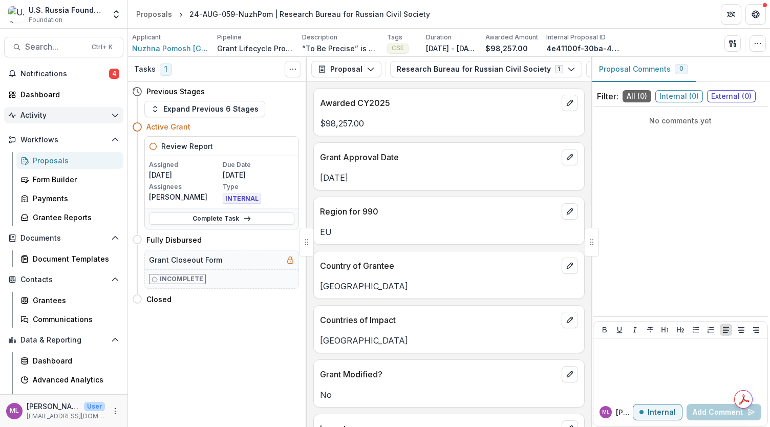
click at [60, 117] on span "Activity" at bounding box center [63, 115] width 87 height 9
